Goal: Information Seeking & Learning: Find specific fact

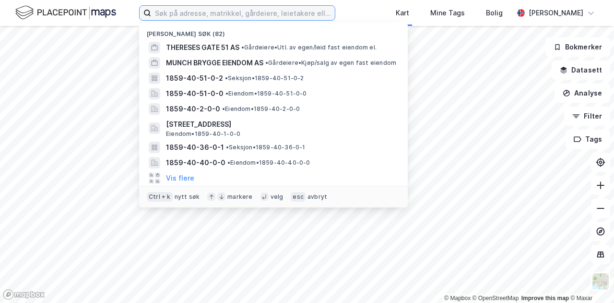
click at [243, 20] on input at bounding box center [243, 13] width 184 height 14
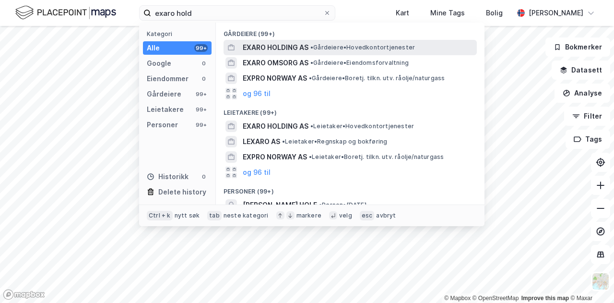
click at [286, 44] on span "EXARO HOLDING AS" at bounding box center [276, 48] width 66 height 12
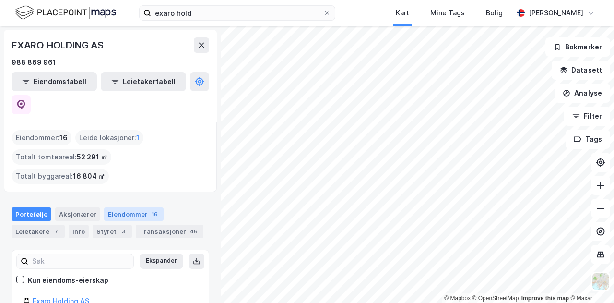
click at [110, 207] on div "Eiendommer 16" at bounding box center [134, 213] width 60 height 13
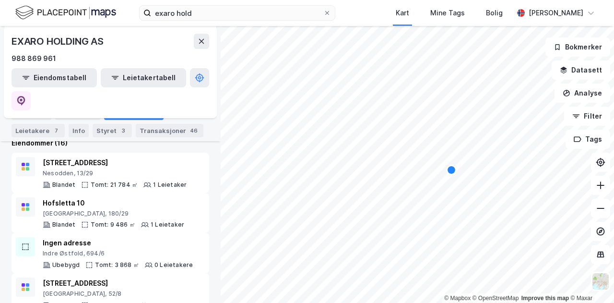
scroll to position [112, 0]
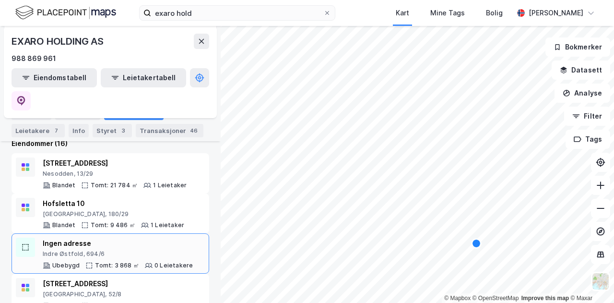
click at [150, 238] on div "Ingen adresse" at bounding box center [118, 244] width 150 height 12
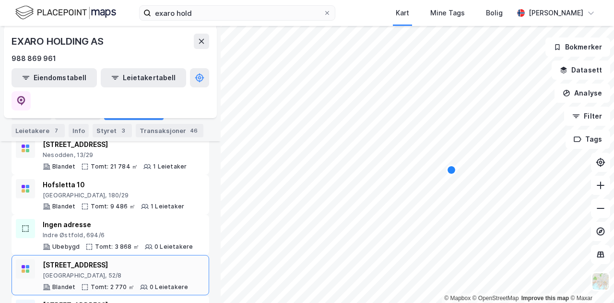
scroll to position [123, 0]
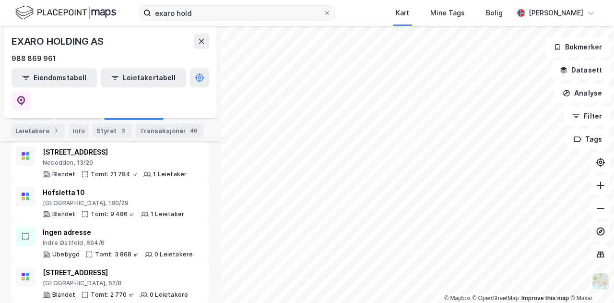
click at [265, 20] on label "exaro hold" at bounding box center [237, 12] width 196 height 15
click at [265, 20] on input "exaro hold" at bounding box center [237, 13] width 172 height 14
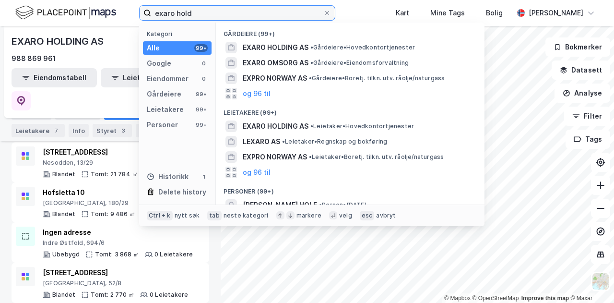
click at [267, 16] on input "exaro hold" at bounding box center [237, 13] width 172 height 14
type input "i"
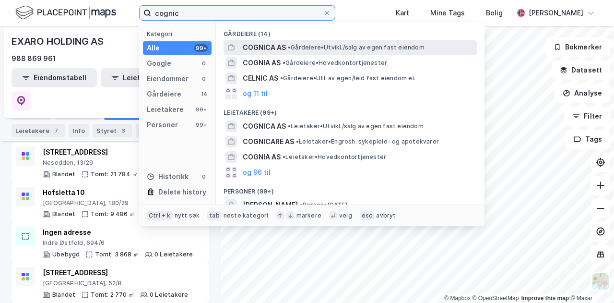
type input "cognic"
click at [272, 43] on span "COGNICA AS" at bounding box center [264, 48] width 43 height 12
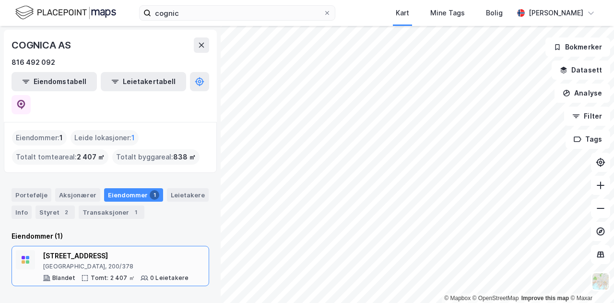
click at [155, 250] on div "[STREET_ADDRESS]" at bounding box center [116, 256] width 146 height 12
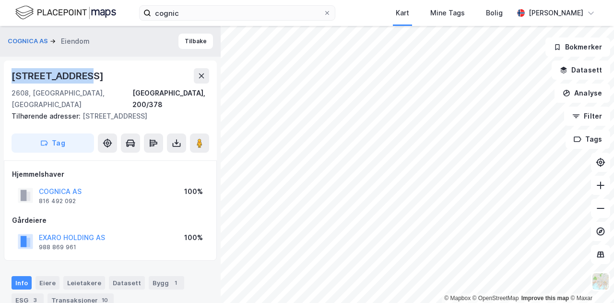
drag, startPoint x: 77, startPoint y: 74, endPoint x: 7, endPoint y: 73, distance: 70.1
click at [7, 73] on div "[STREET_ADDRESS], 200/378 Tilhørende adresser: [STREET_ADDRESS] Tag" at bounding box center [110, 110] width 213 height 100
copy div "[STREET_ADDRESS]"
